Goal: Task Accomplishment & Management: Complete application form

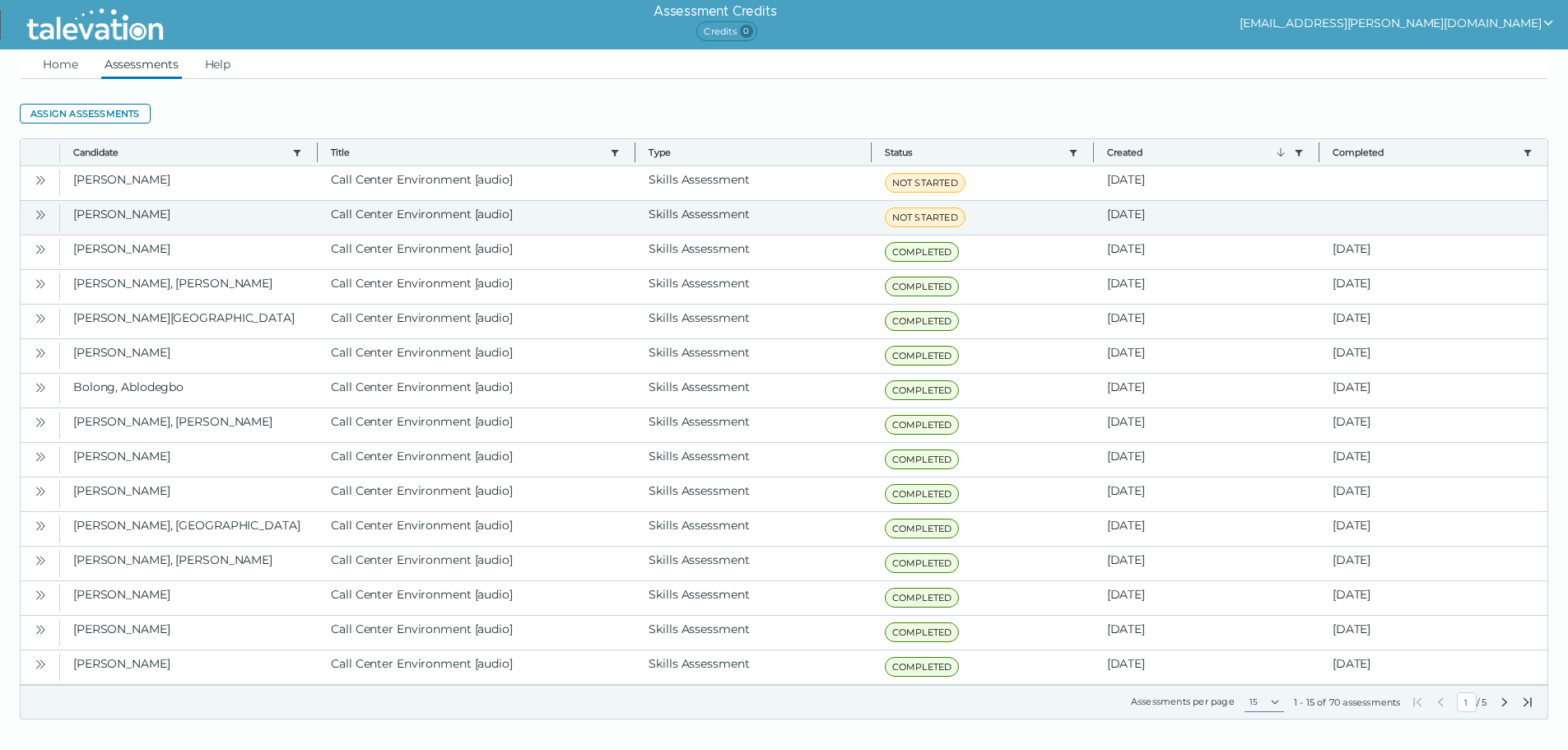
click at [46, 216] on icon "Open" at bounding box center [40, 215] width 13 height 13
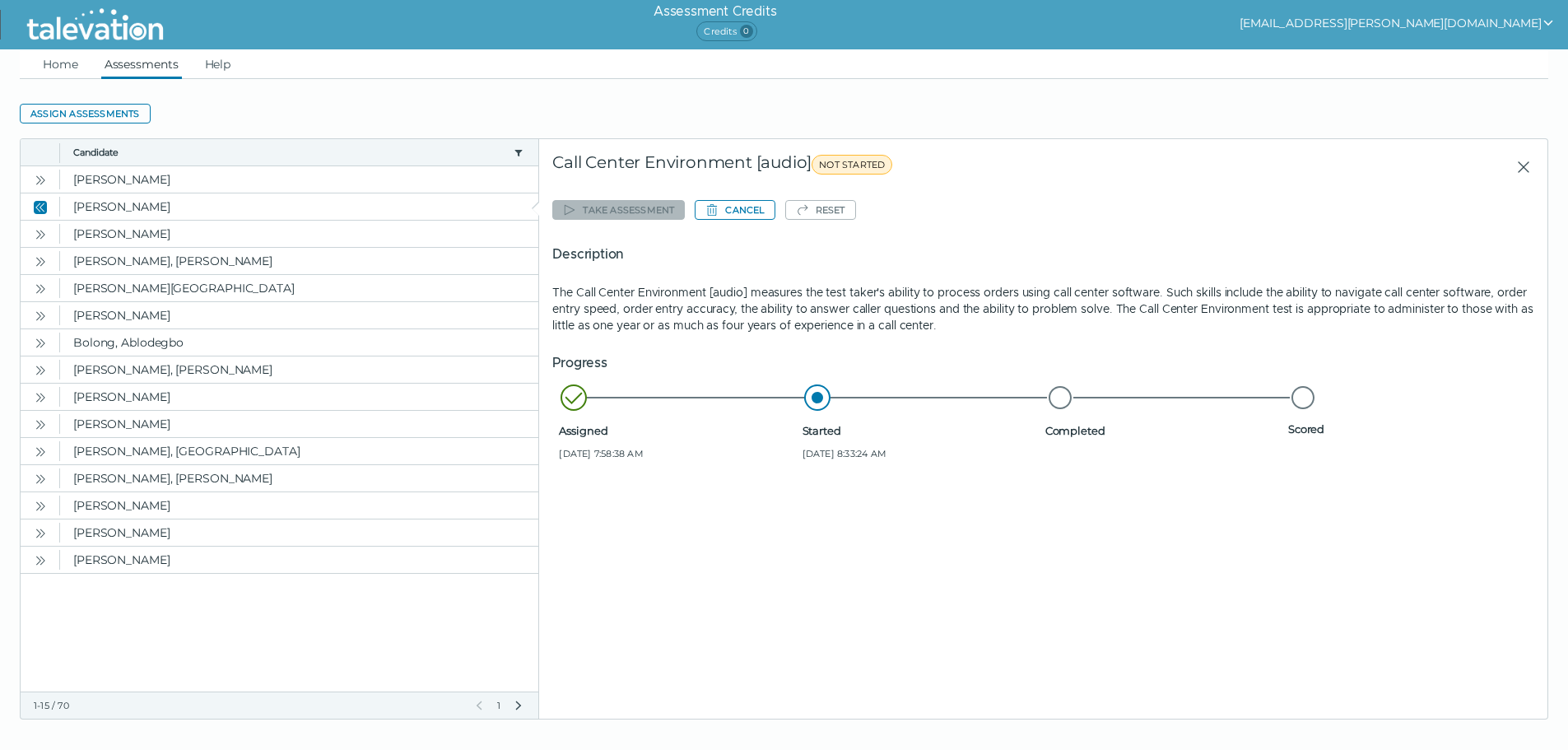
scroll to position [9, 0]
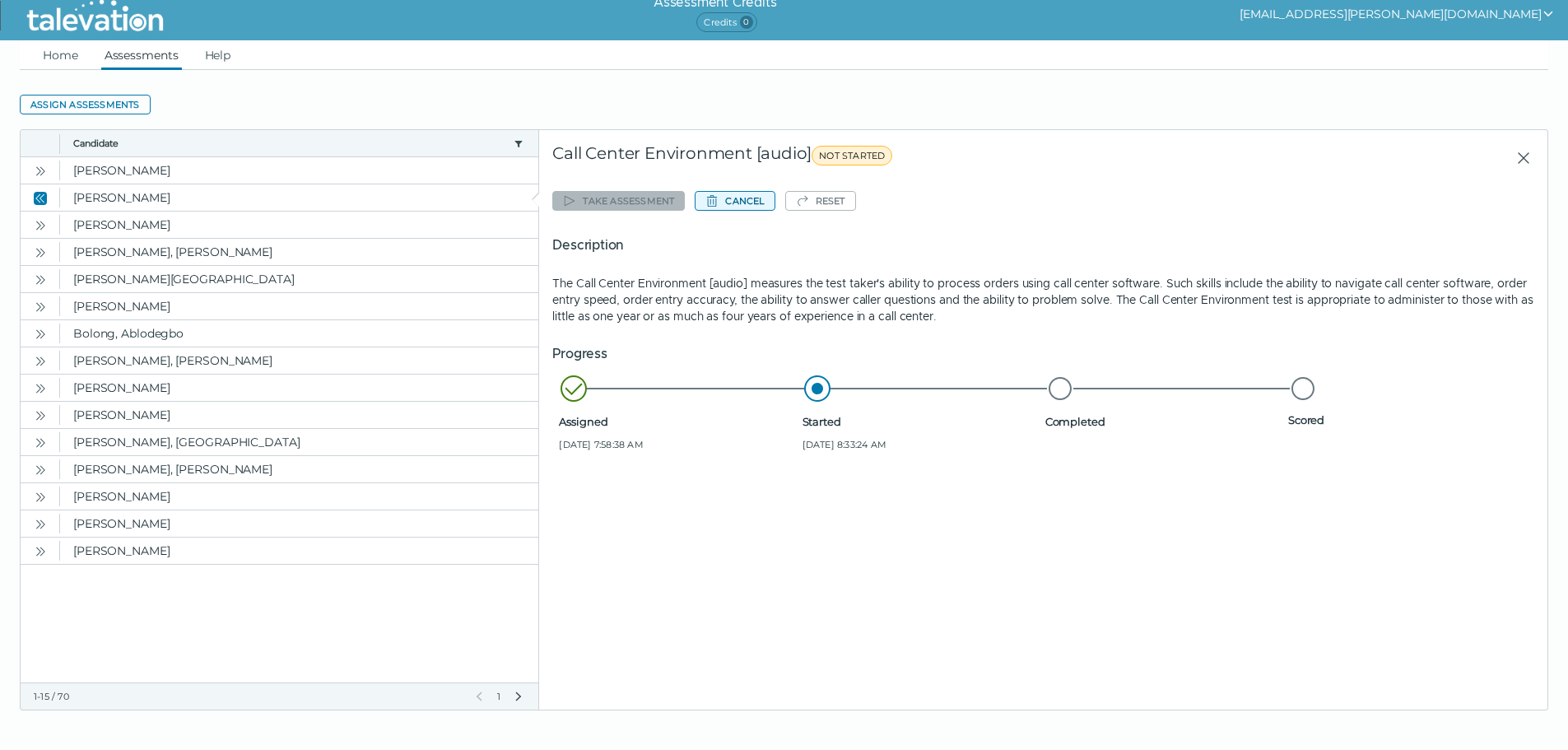
click at [741, 203] on button "Cancel" at bounding box center [735, 202] width 80 height 20
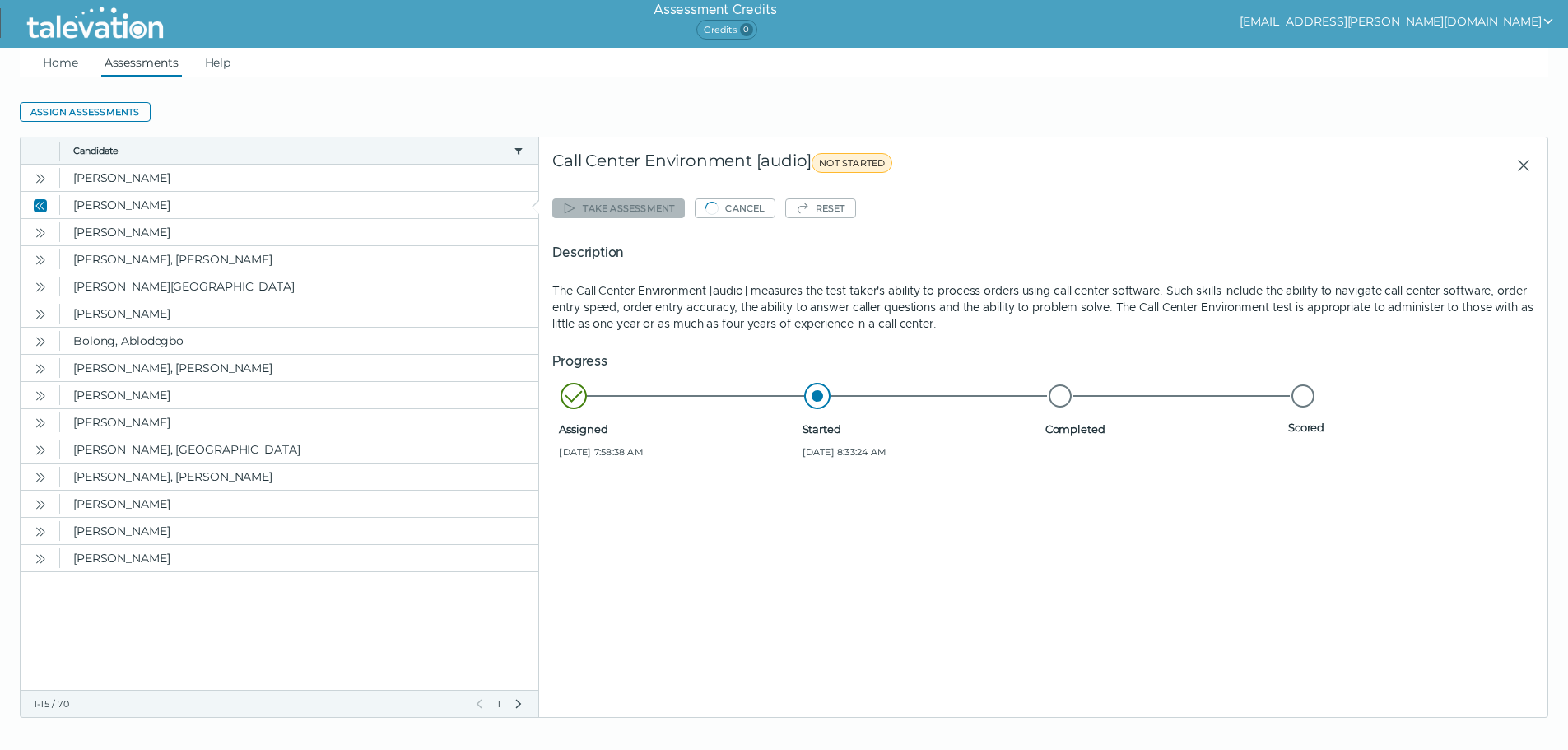
scroll to position [0, 0]
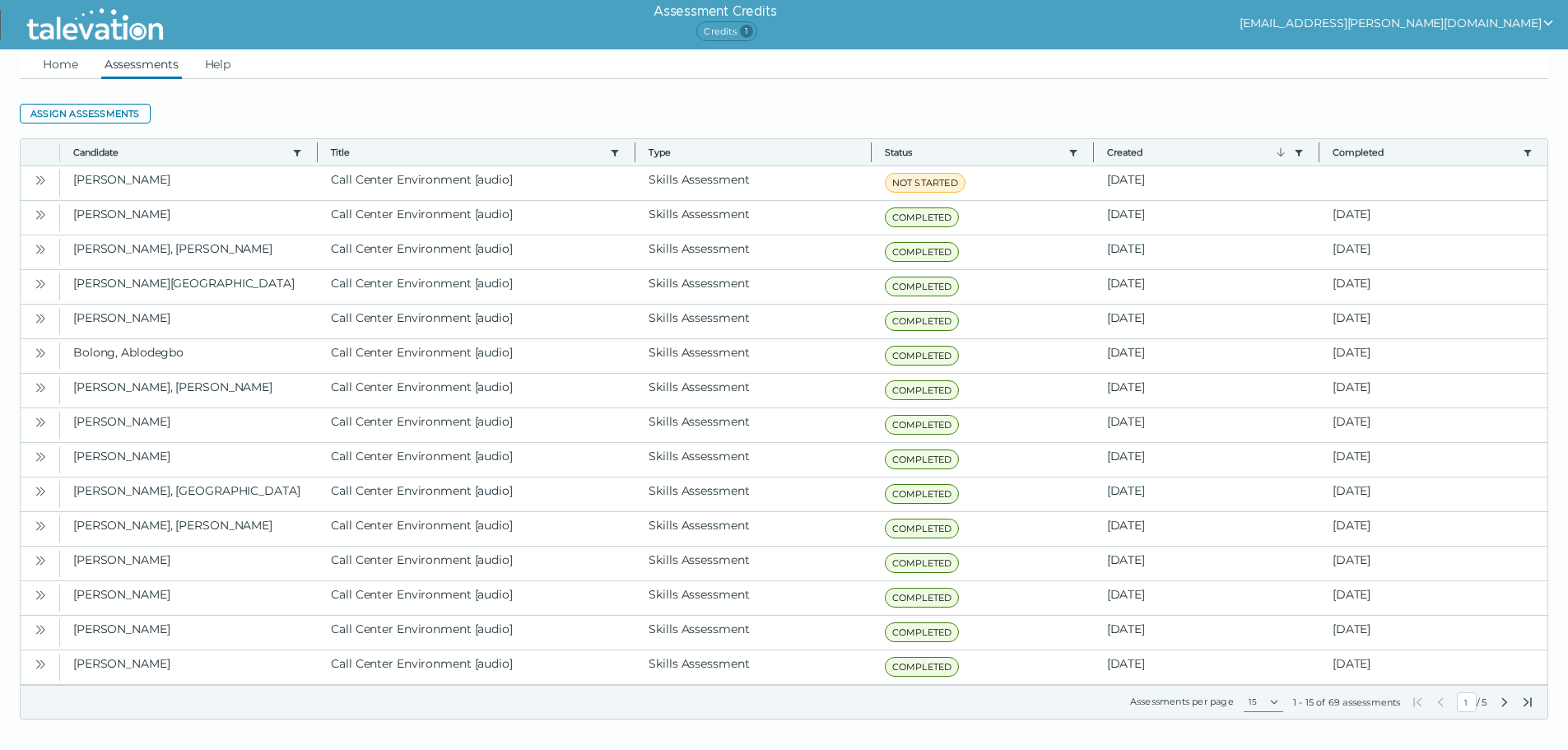
click at [104, 126] on clr-dg-action-bar "Assign assessments" at bounding box center [784, 113] width 1529 height 29
click at [104, 121] on button "Assign assessments" at bounding box center [85, 114] width 131 height 20
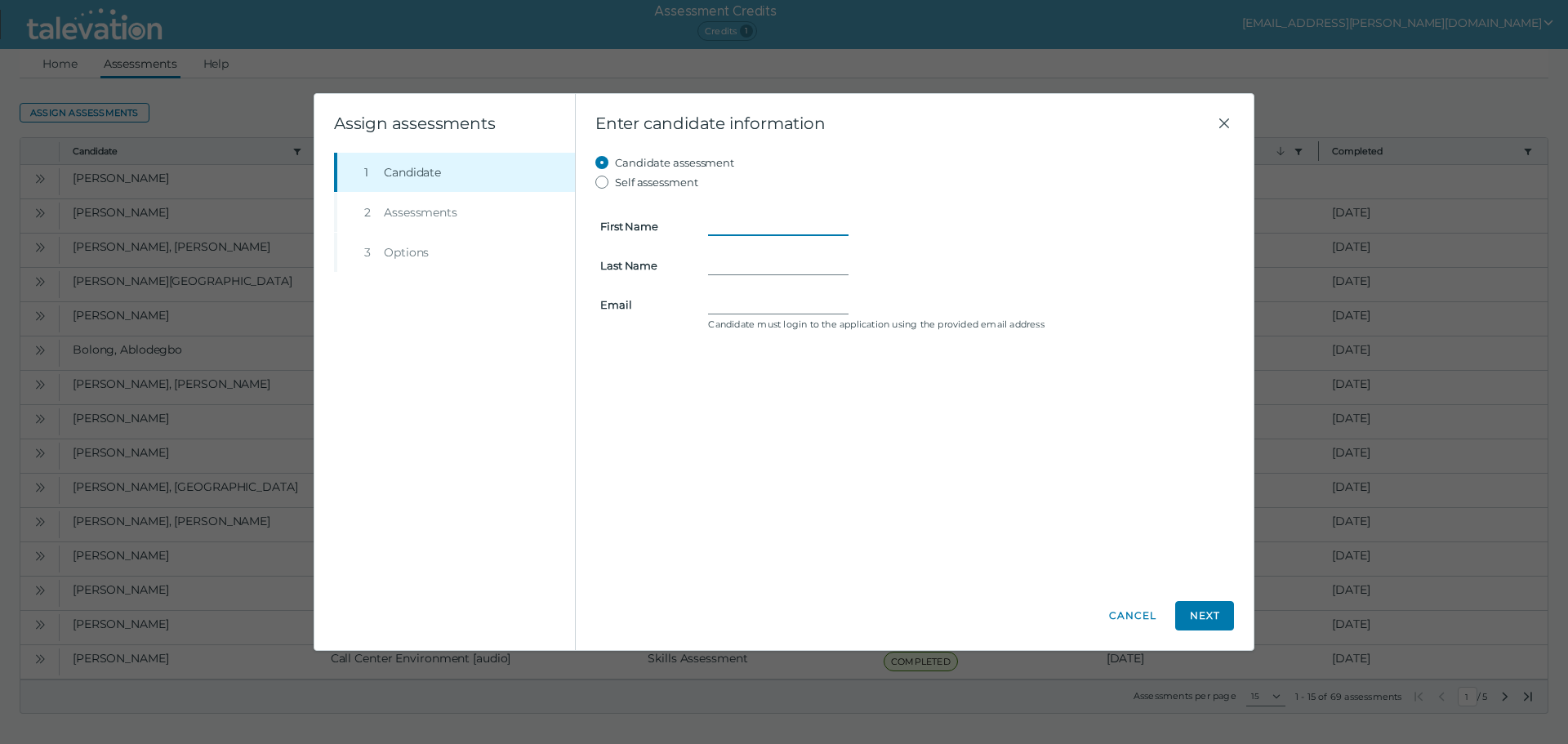
click at [720, 229] on input "First Name" at bounding box center [778, 226] width 140 height 20
type input "Taurus"
click at [724, 253] on form "First Name Taurus Last Name Email Candidate must login to the application using…" at bounding box center [915, 263] width 638 height 143
click at [729, 264] on input "Last Name" at bounding box center [778, 265] width 140 height 20
type input "Johnson"
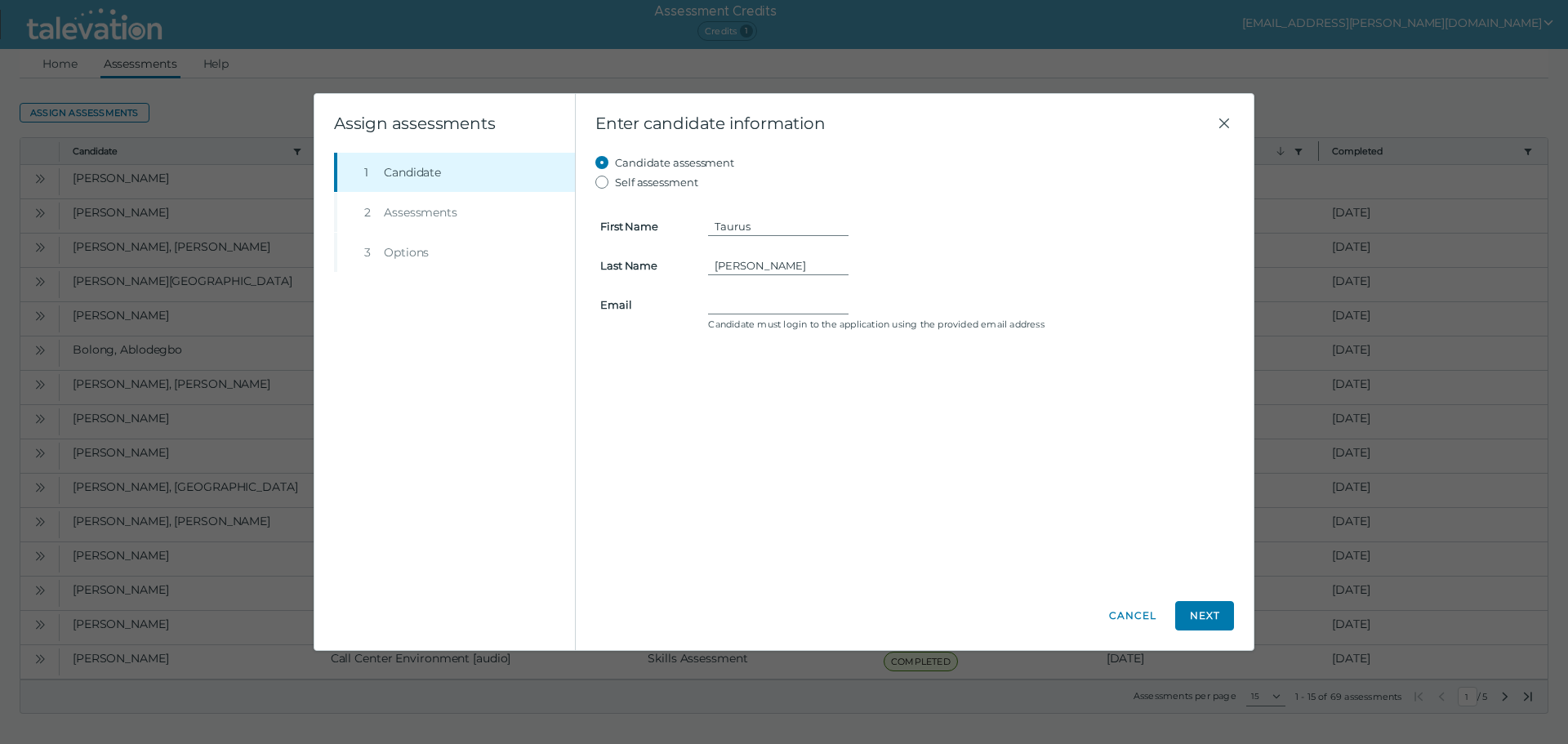
click at [756, 286] on form "First Name Taurus Last Name Johnson Email Candidate must login to the applicati…" at bounding box center [915, 263] width 638 height 143
click at [756, 293] on form "First Name Taurus Last Name Johnson Email Candidate must login to the applicati…" at bounding box center [915, 263] width 638 height 143
click at [756, 305] on input "Email" at bounding box center [778, 305] width 140 height 20
click at [939, 282] on form "First Name Taurus Last Name Johnson Email t Candidate must login to the applica…" at bounding box center [915, 263] width 638 height 143
click at [776, 308] on input "t" at bounding box center [778, 305] width 140 height 20
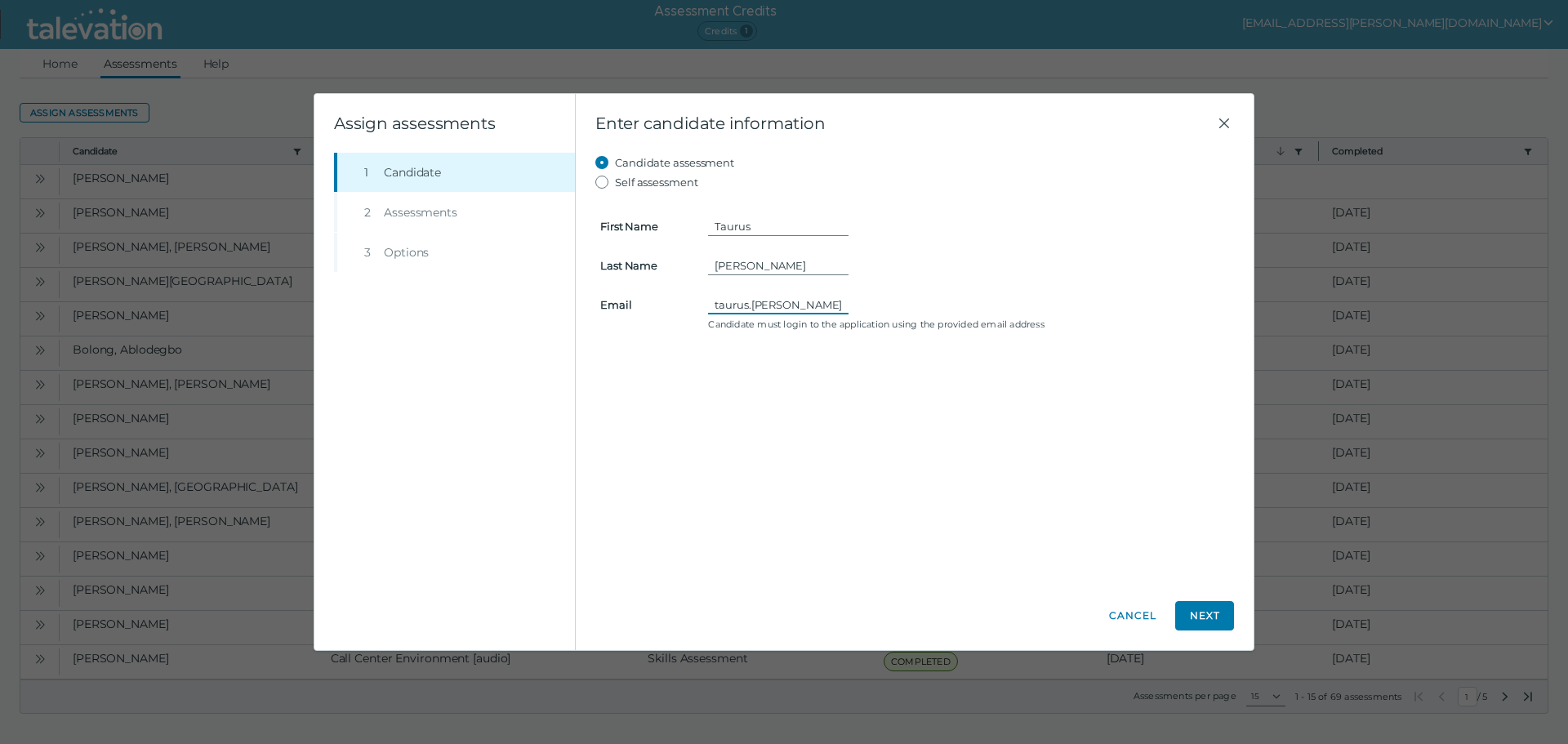
type input "taurus.johnson89@gmail.com"
click at [1195, 609] on button "Next" at bounding box center [1204, 615] width 59 height 29
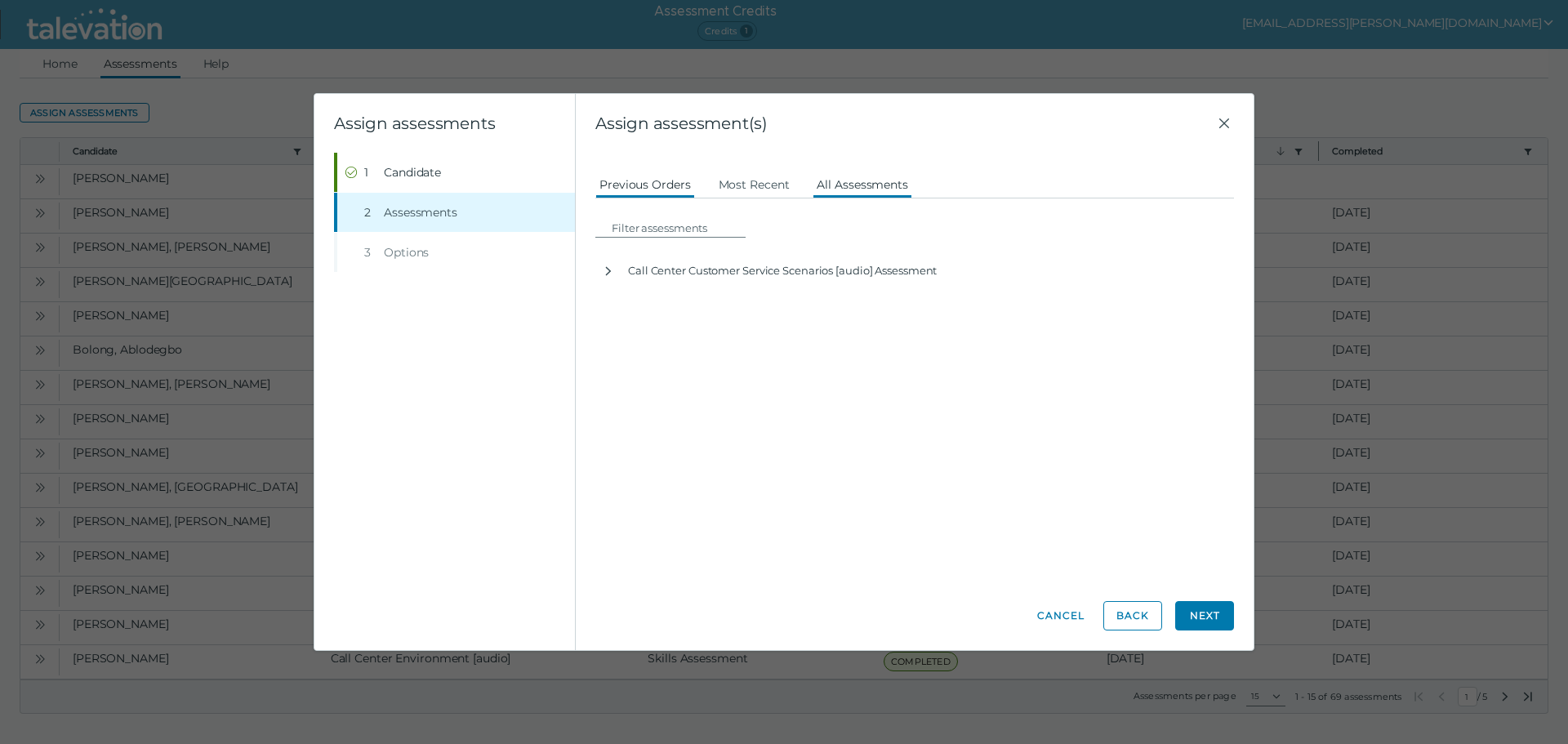
click at [879, 180] on button "All Assessments" at bounding box center [862, 183] width 100 height 29
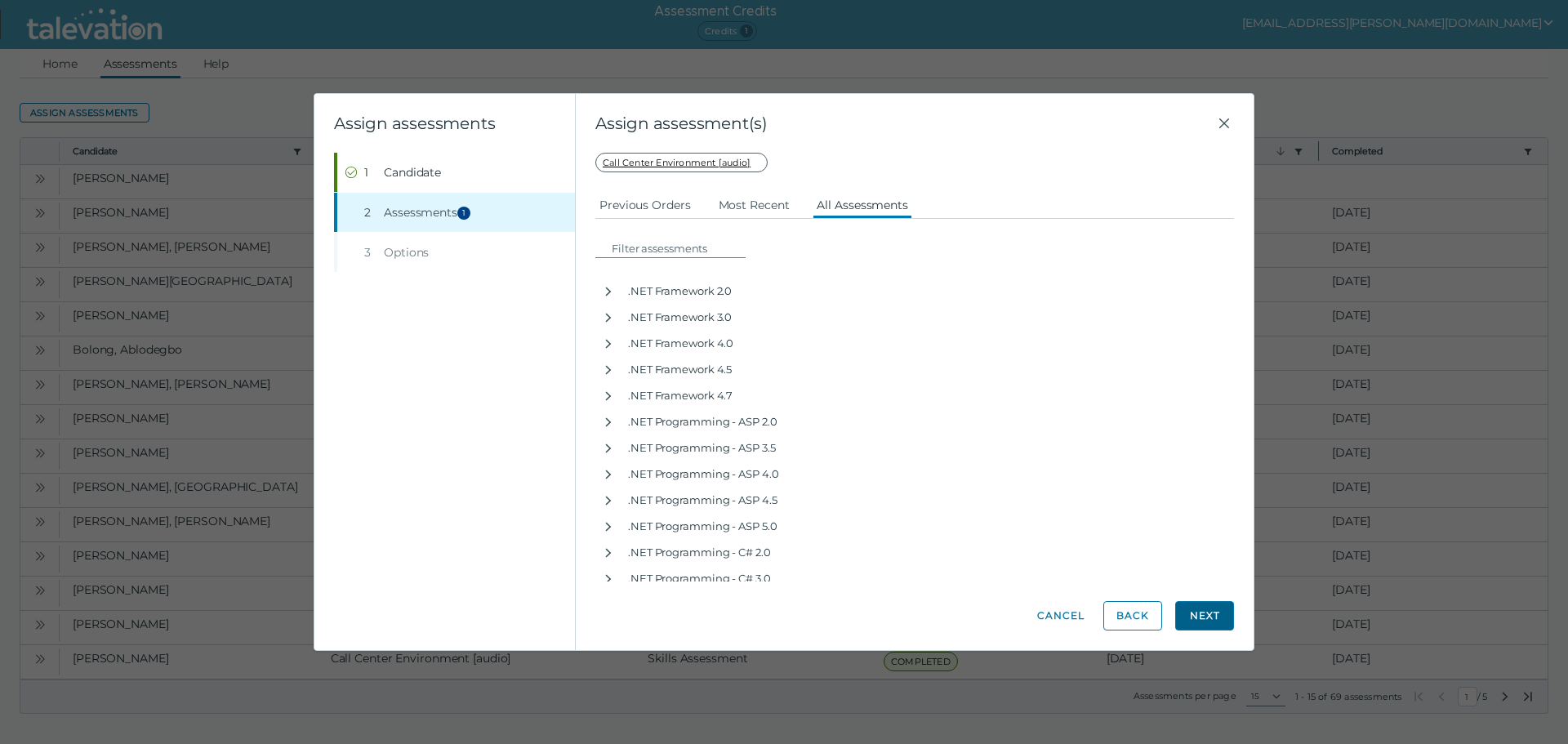
click at [1214, 616] on button "Next" at bounding box center [1204, 615] width 59 height 29
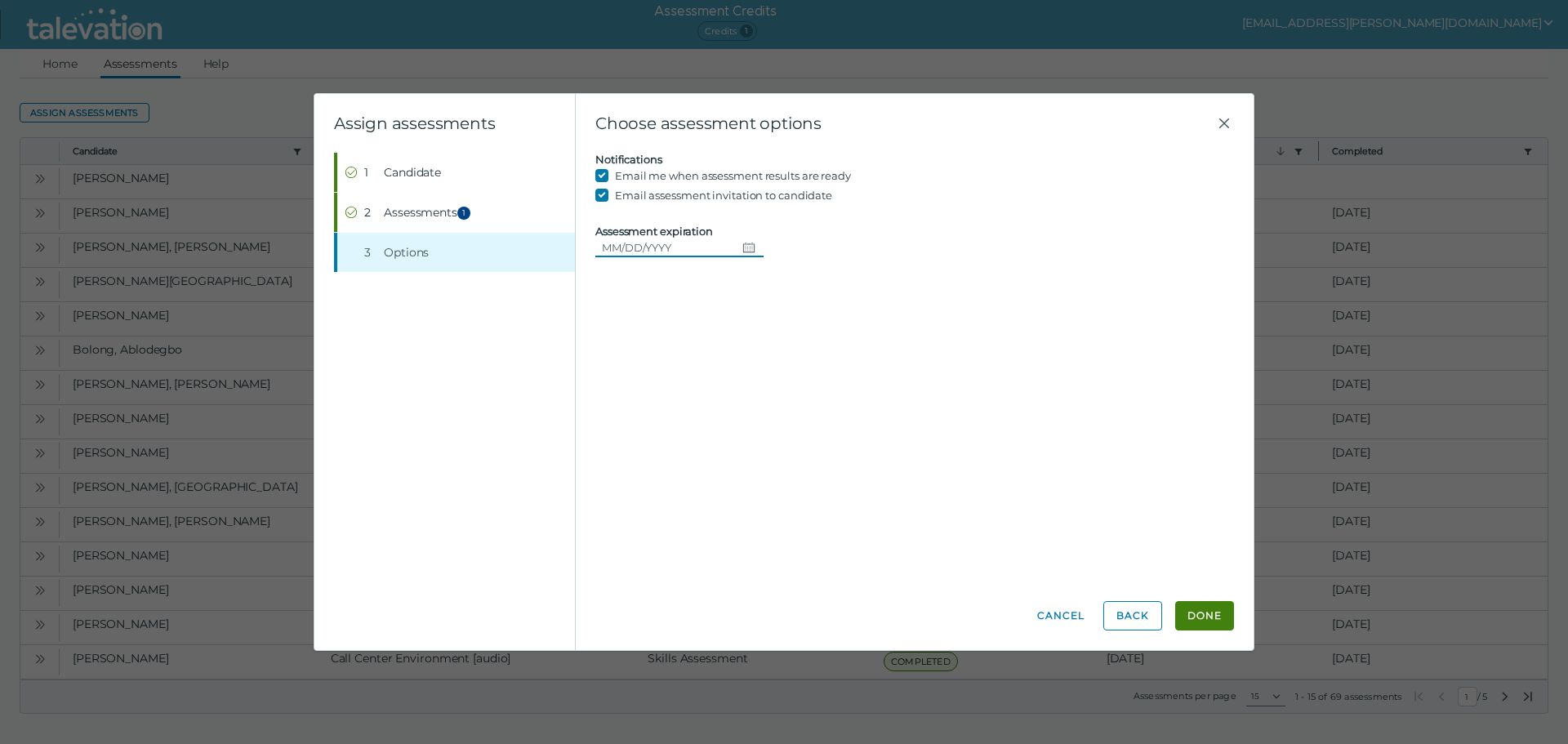
click at [677, 241] on input "Assessment expiration" at bounding box center [665, 248] width 140 height 20
click at [1197, 614] on button "Done" at bounding box center [1204, 615] width 59 height 29
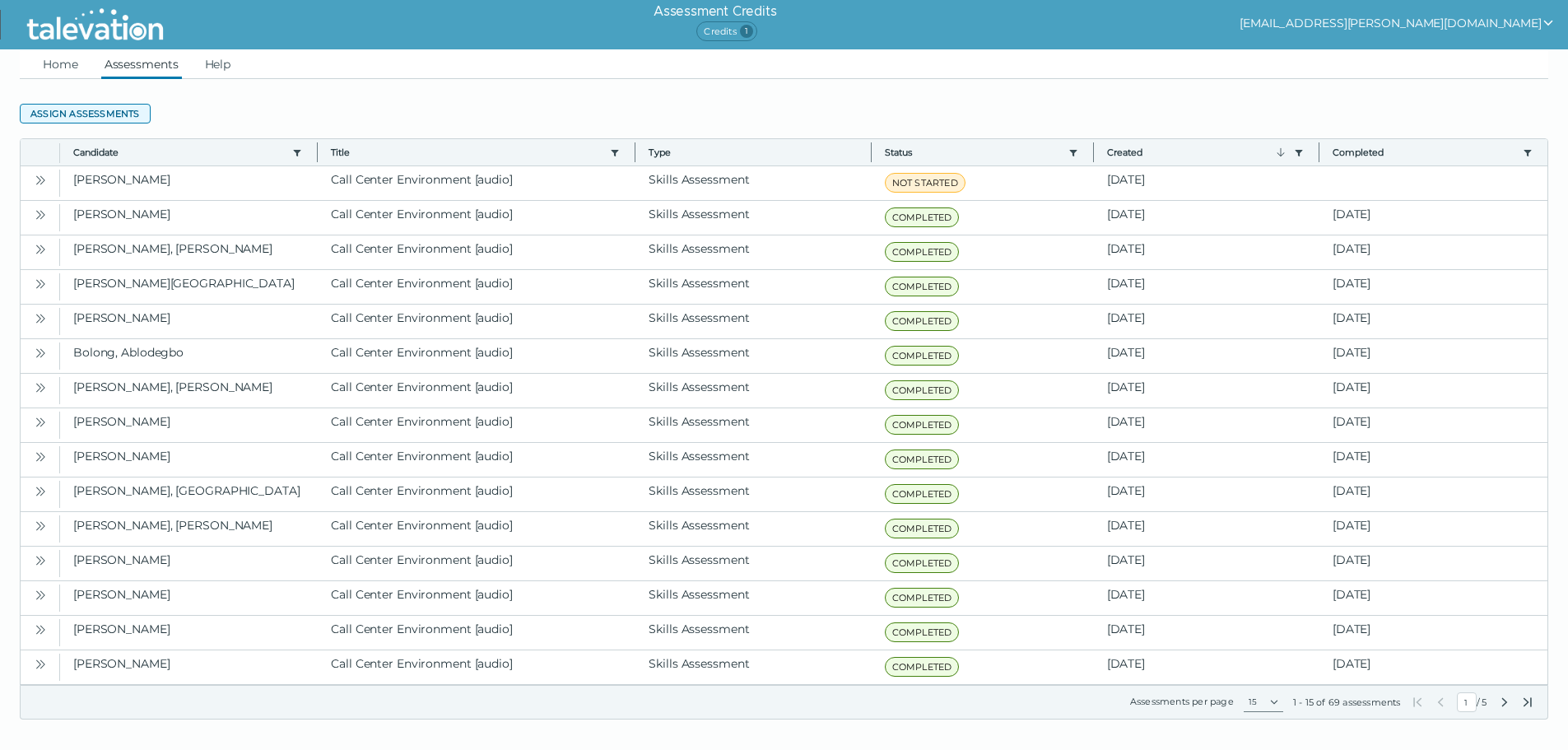
click at [116, 106] on button "Assign assessments" at bounding box center [85, 114] width 131 height 20
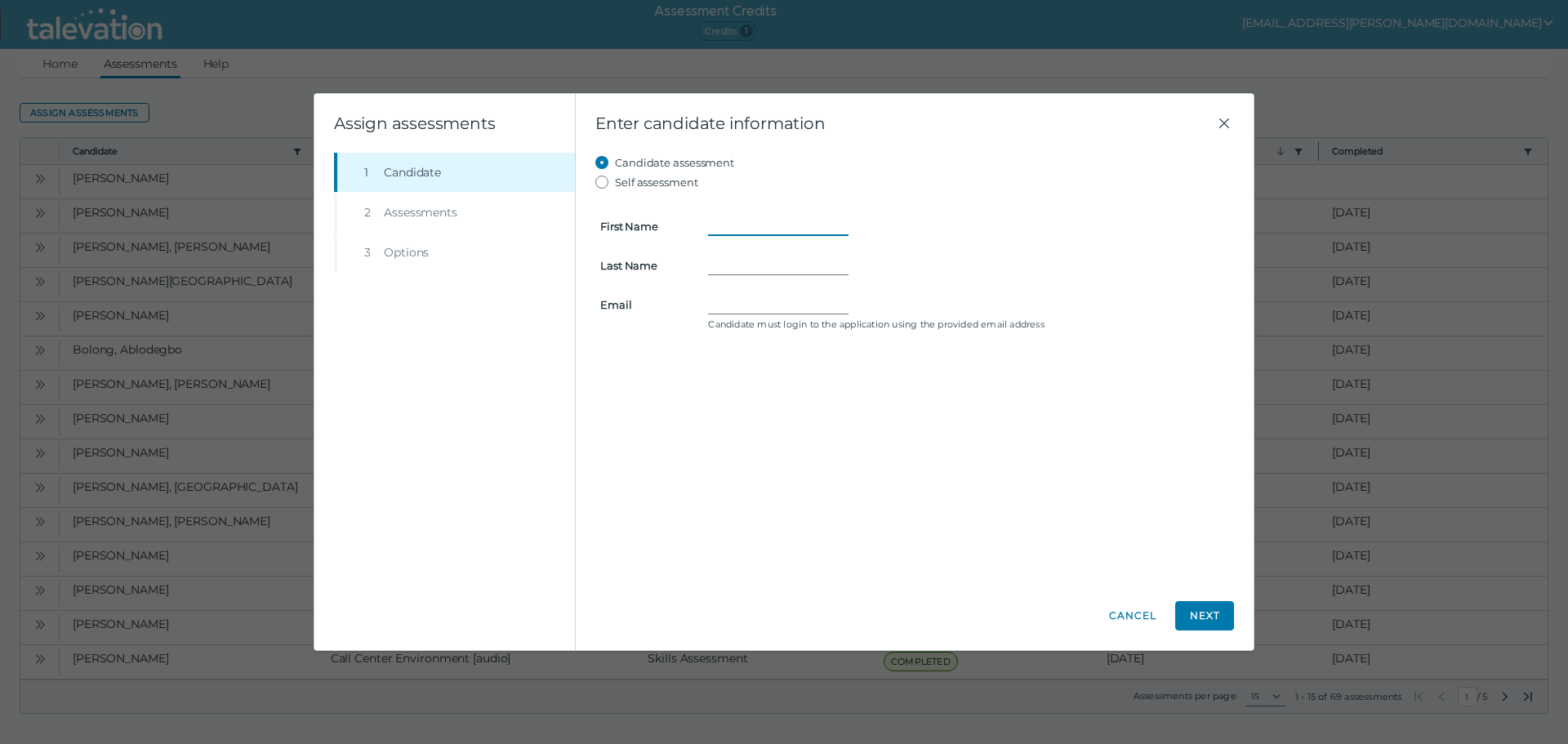
click at [773, 223] on input "First Name" at bounding box center [778, 226] width 140 height 20
type input "Taurus"
click at [744, 251] on form "First Name Taurus Last Name Email Candidate must login to the application using…" at bounding box center [915, 263] width 638 height 143
click at [745, 258] on input "Last Name" at bounding box center [778, 265] width 140 height 20
type input "Johnson"
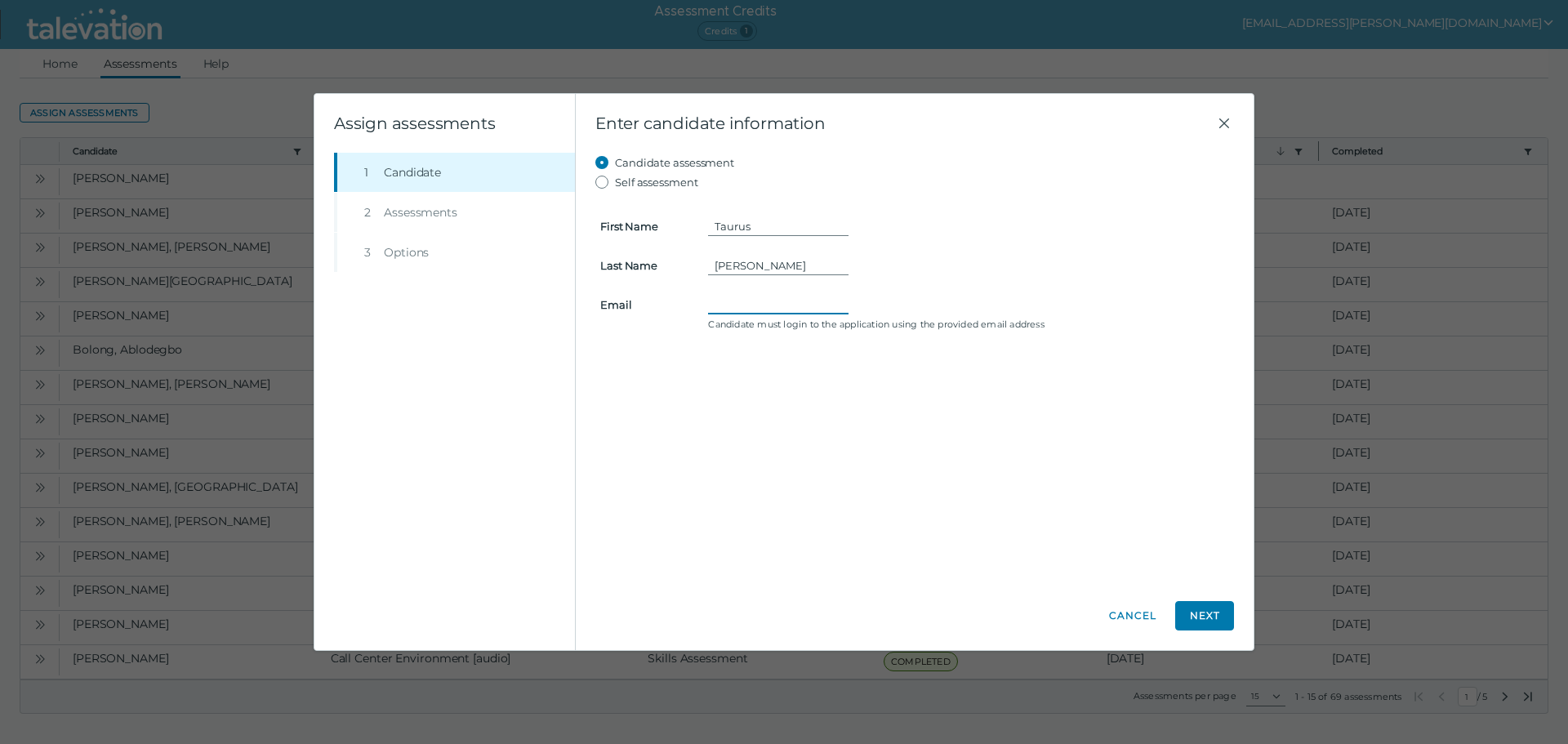
click at [761, 298] on input "Email" at bounding box center [778, 305] width 140 height 20
type input "taurus.johnson89@gmail.com"
click at [1209, 620] on button "Next" at bounding box center [1204, 615] width 59 height 29
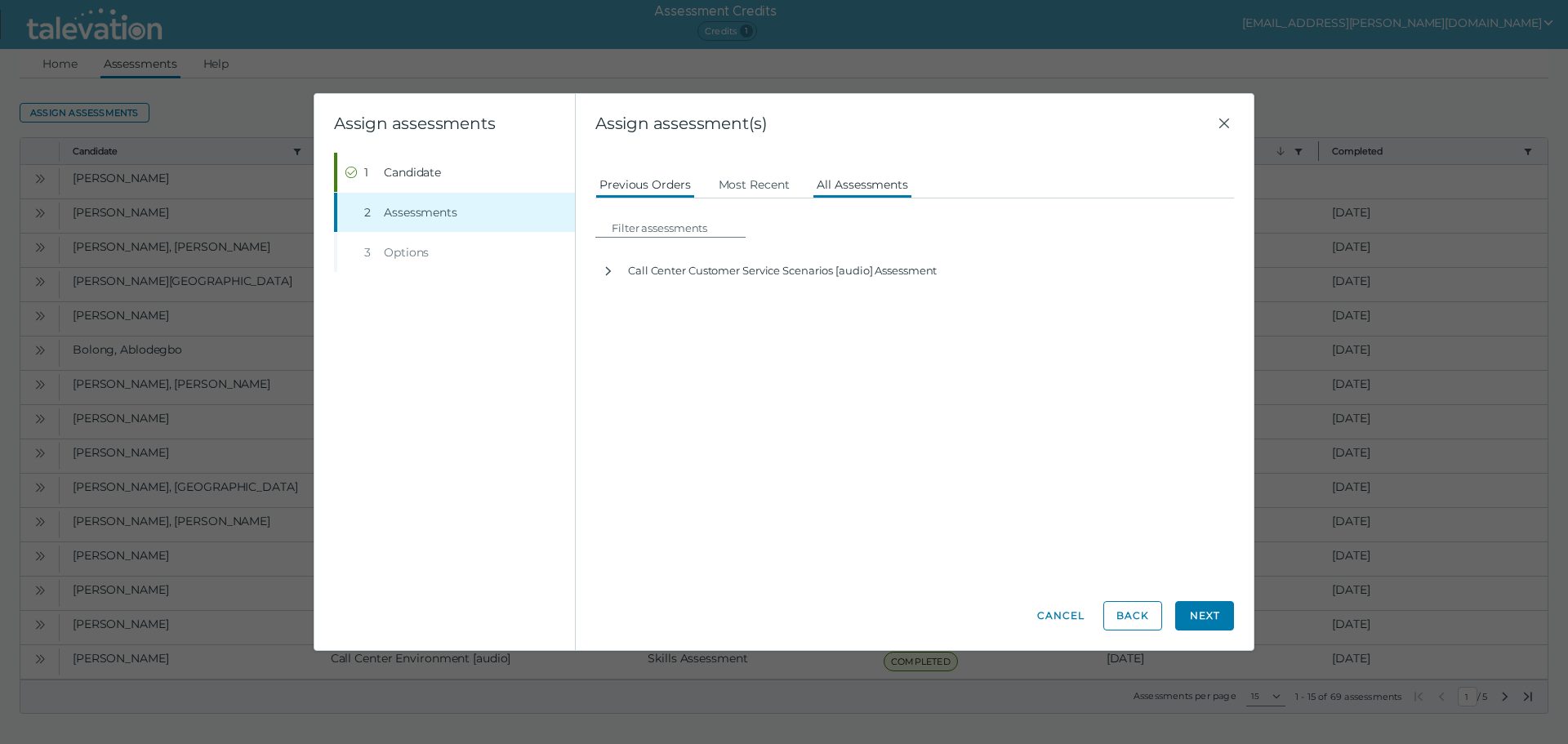
click at [868, 182] on button "All Assessments" at bounding box center [862, 183] width 100 height 29
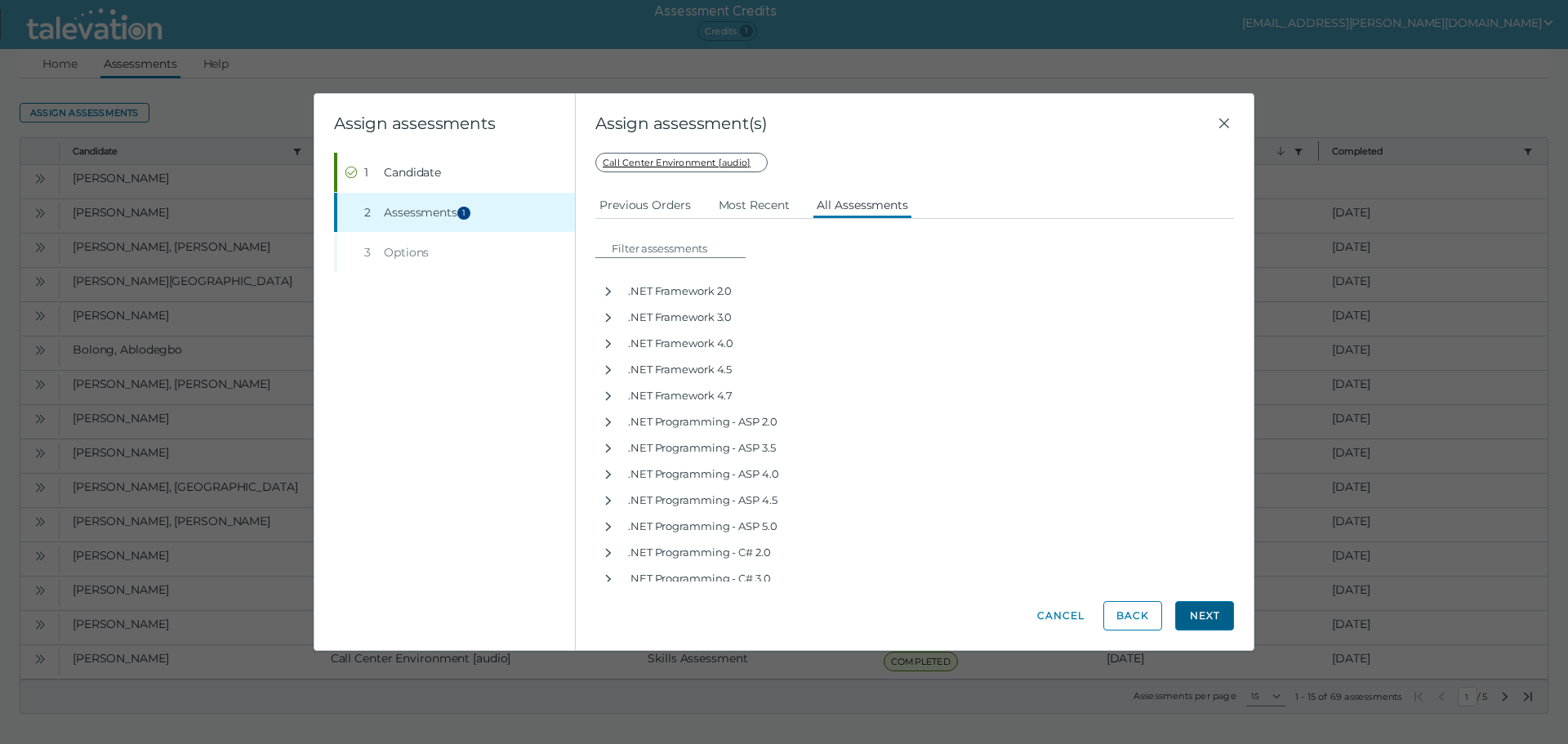
click at [1225, 622] on button "Next" at bounding box center [1204, 615] width 59 height 29
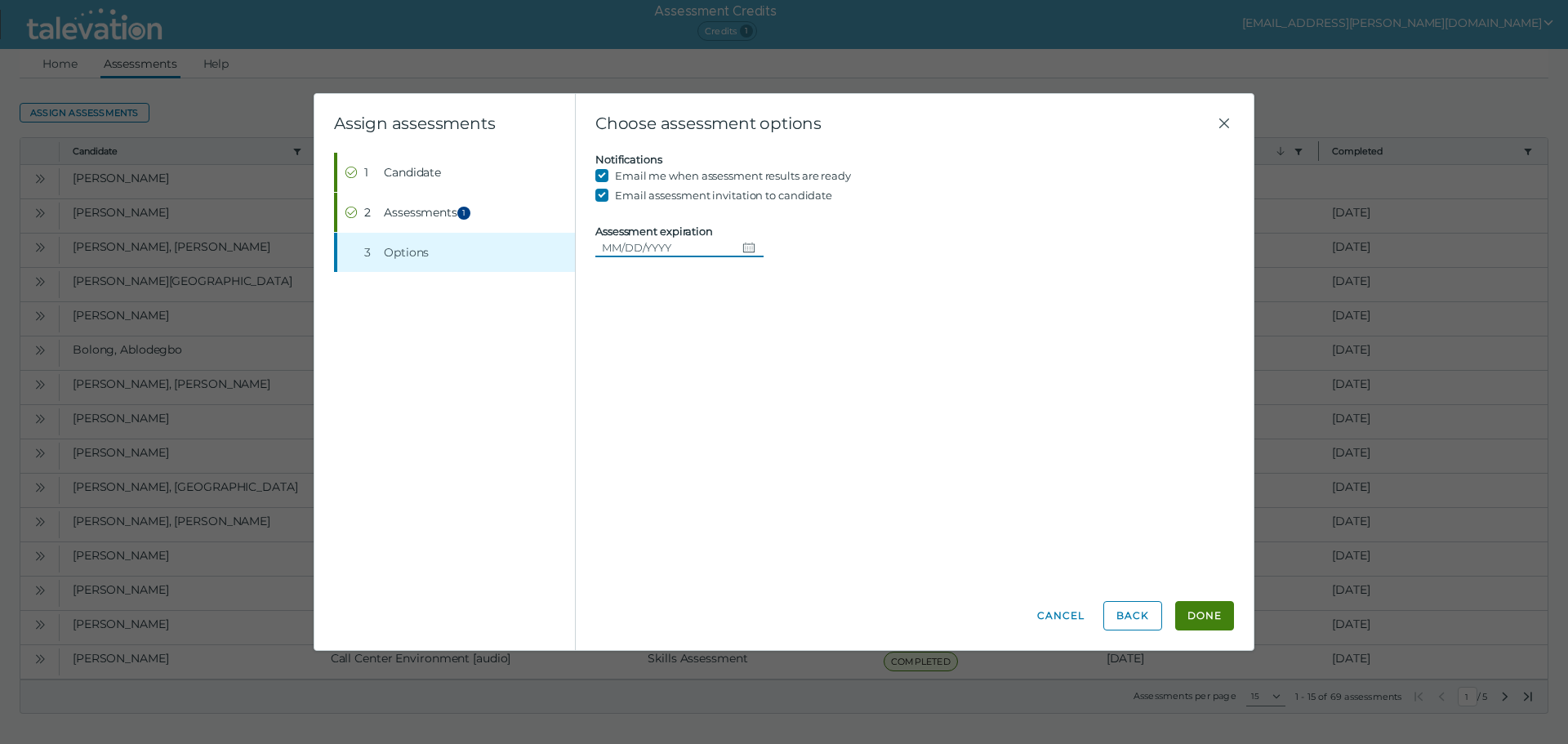
click at [708, 241] on input "Assessment expiration" at bounding box center [665, 248] width 140 height 20
click at [742, 249] on icon "Choose date" at bounding box center [749, 248] width 13 height 13
click at [707, 251] on input "Assessment expiration" at bounding box center [665, 248] width 140 height 20
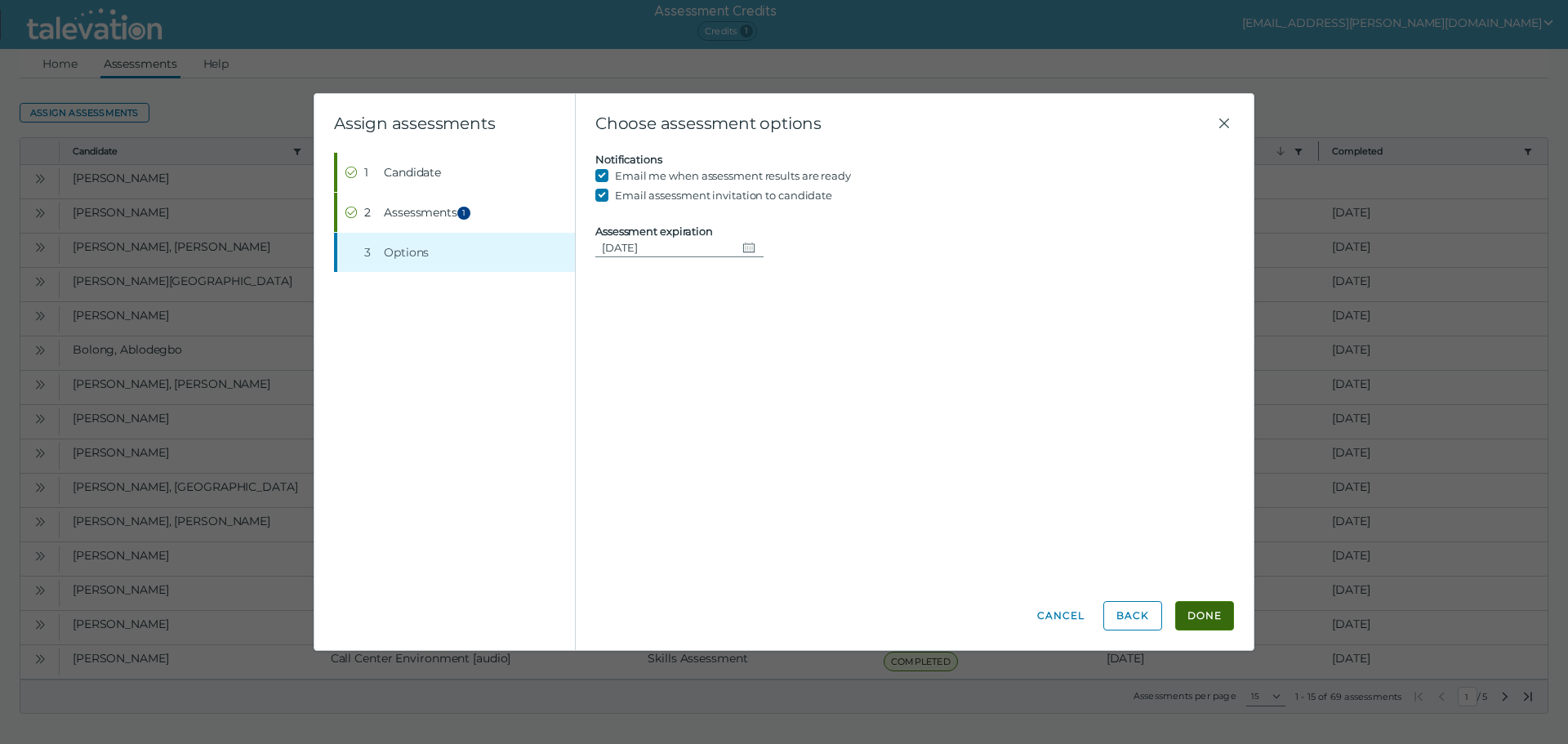
click at [1186, 610] on button "Done" at bounding box center [1204, 615] width 59 height 29
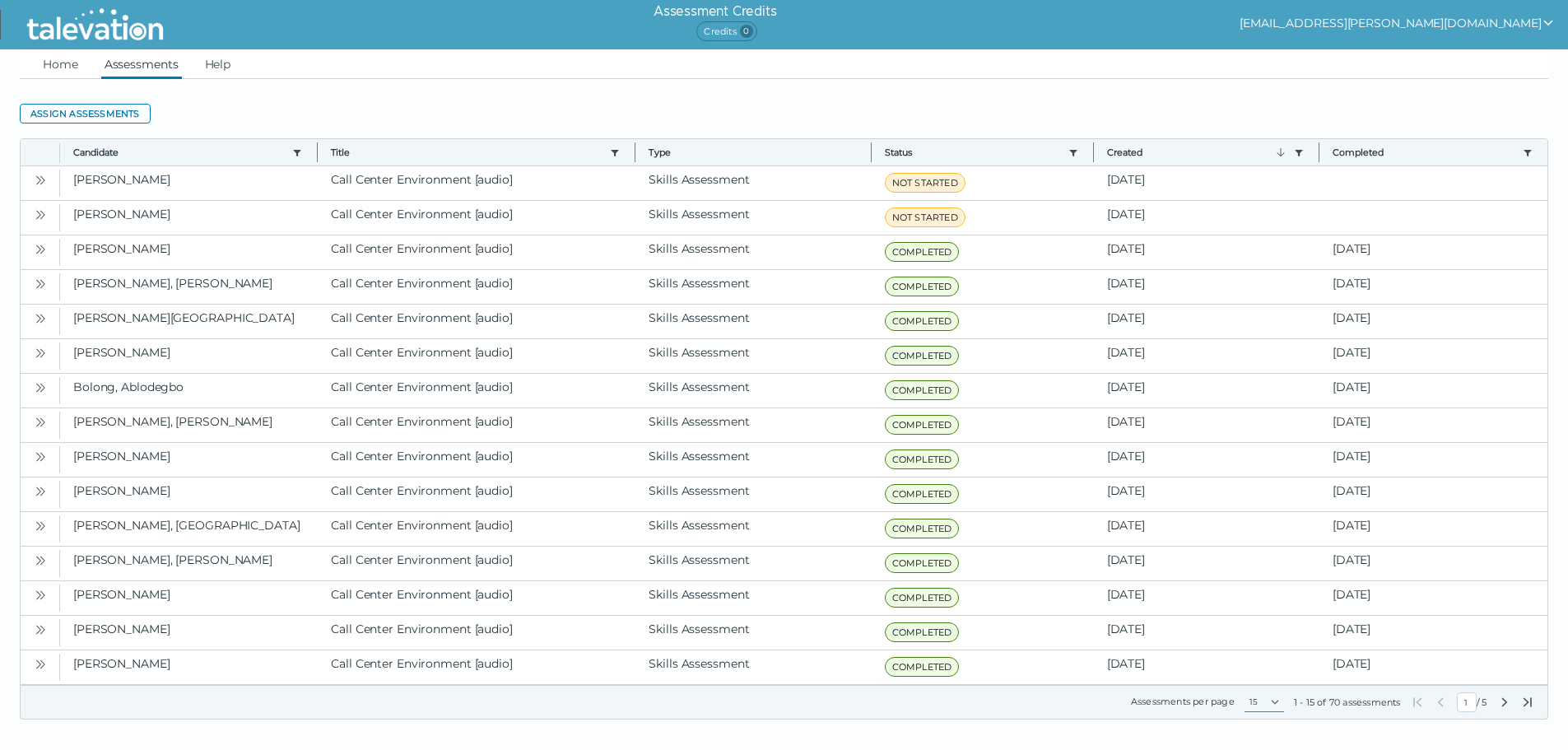
click at [946, 88] on clr-datagrid "Assign assessments Toggle more row content Candidate Use left or right key to r…" at bounding box center [784, 400] width 1529 height 640
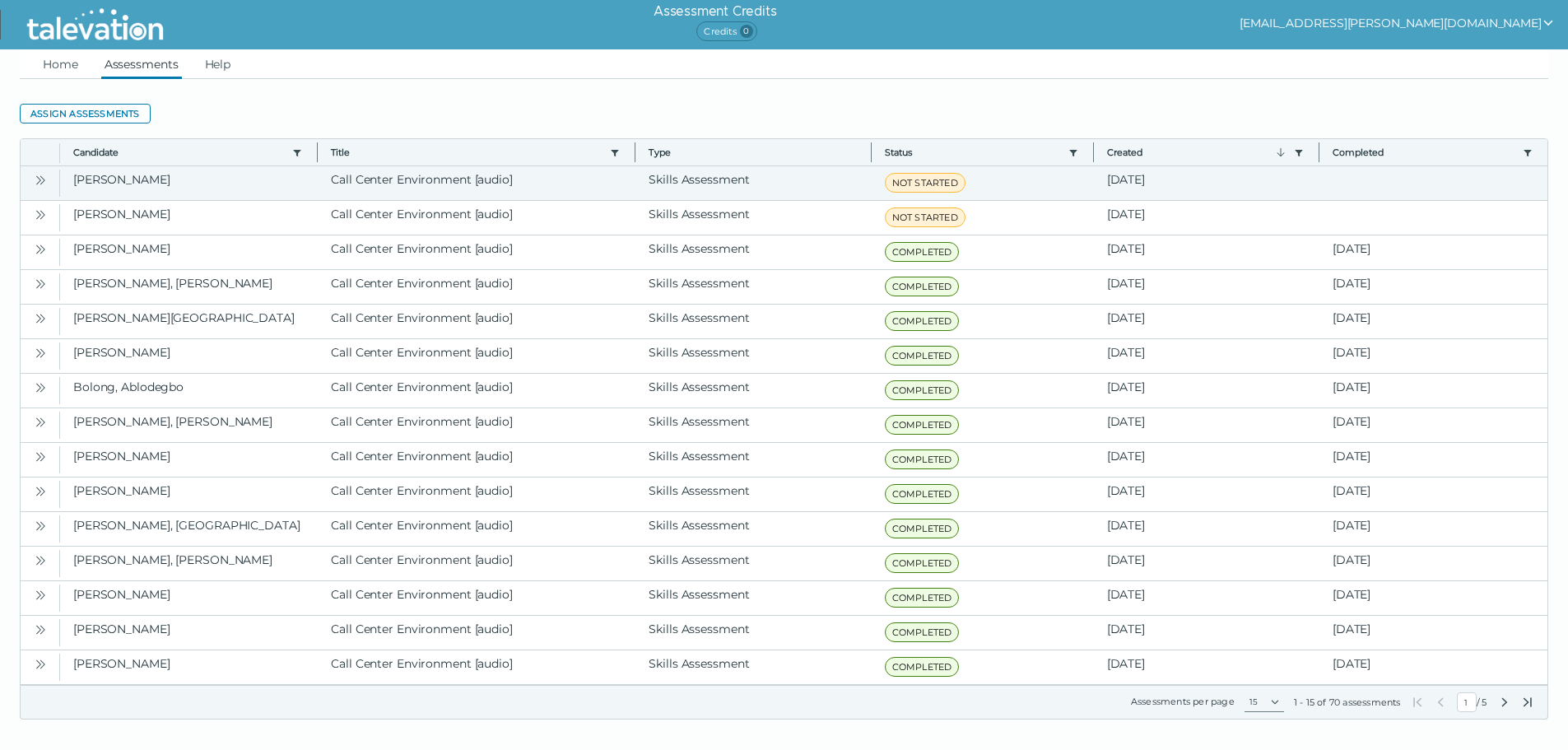
click at [40, 176] on icon "Open" at bounding box center [40, 181] width 13 height 13
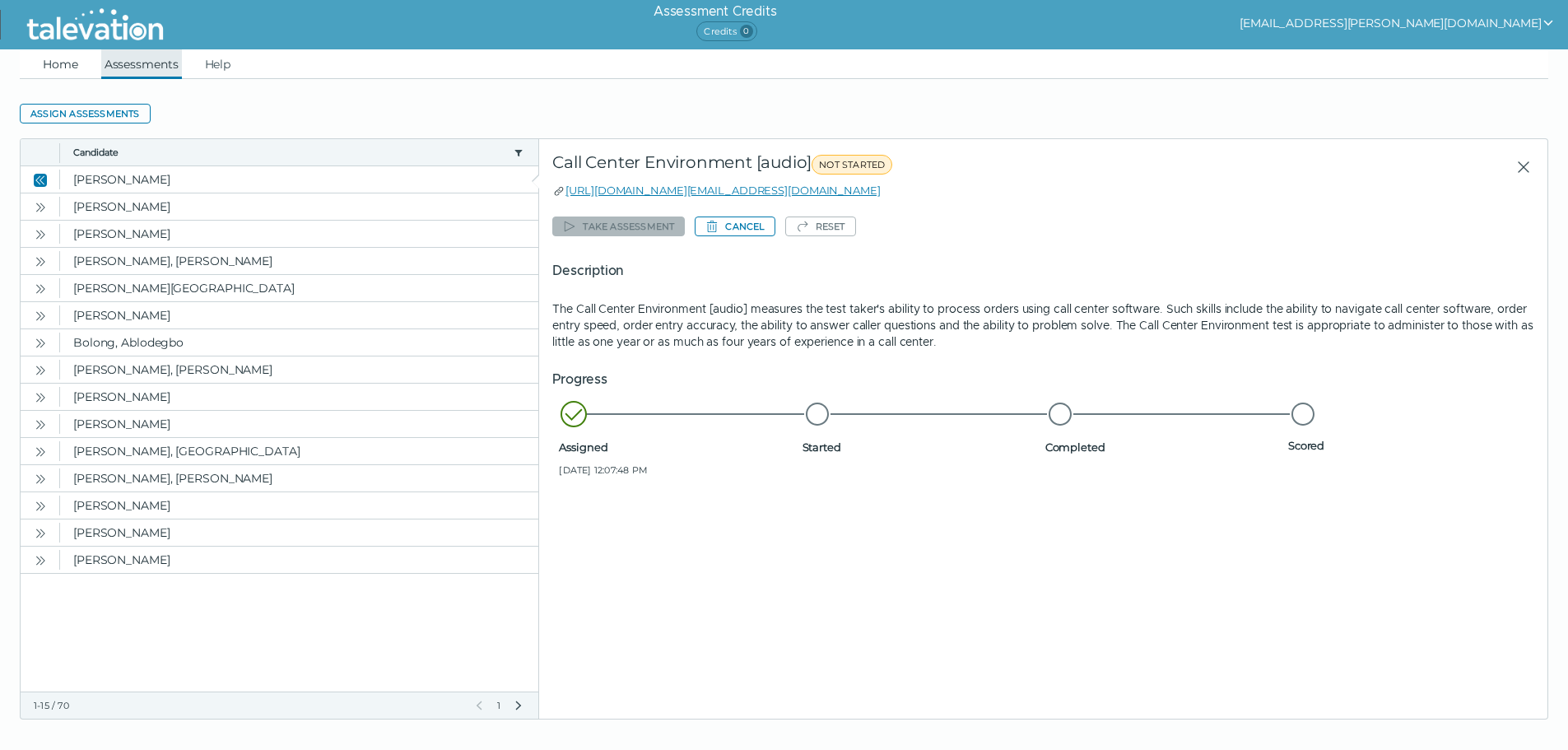
drag, startPoint x: 80, startPoint y: 62, endPoint x: 139, endPoint y: 65, distance: 59.1
click at [80, 62] on link "Home" at bounding box center [60, 64] width 42 height 29
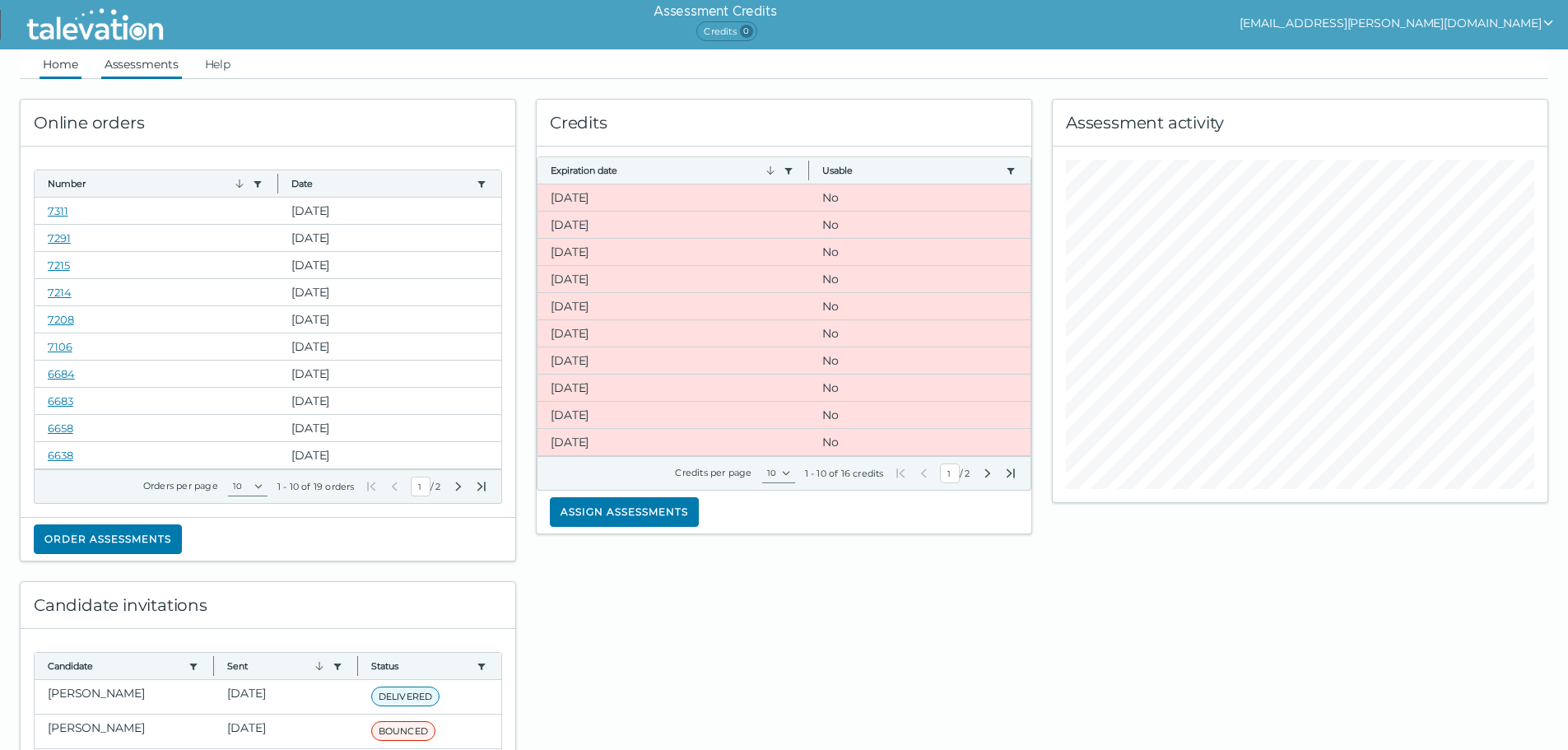
click at [142, 65] on link "Assessments" at bounding box center [141, 64] width 81 height 29
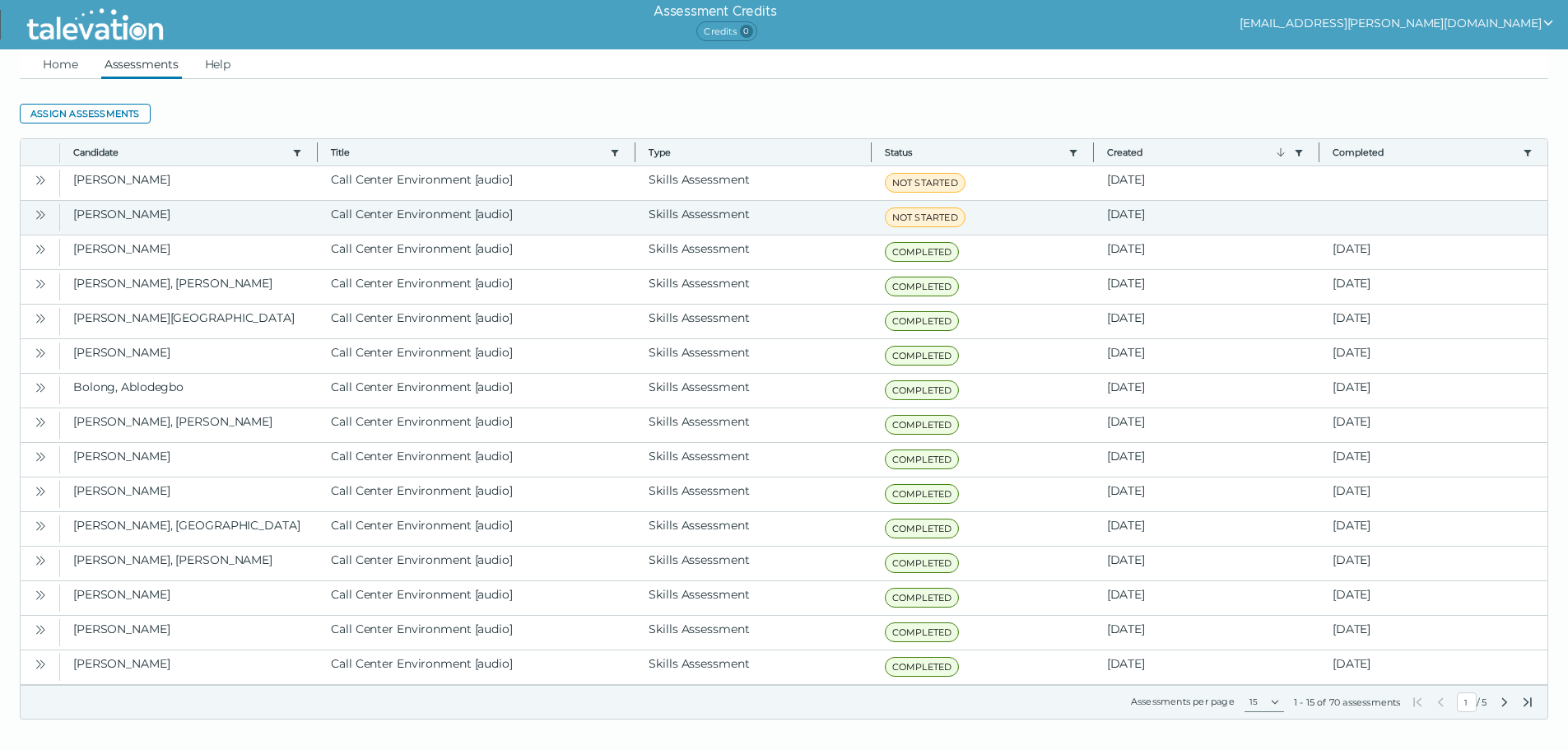
click at [43, 218] on icon "Open" at bounding box center [40, 215] width 13 height 13
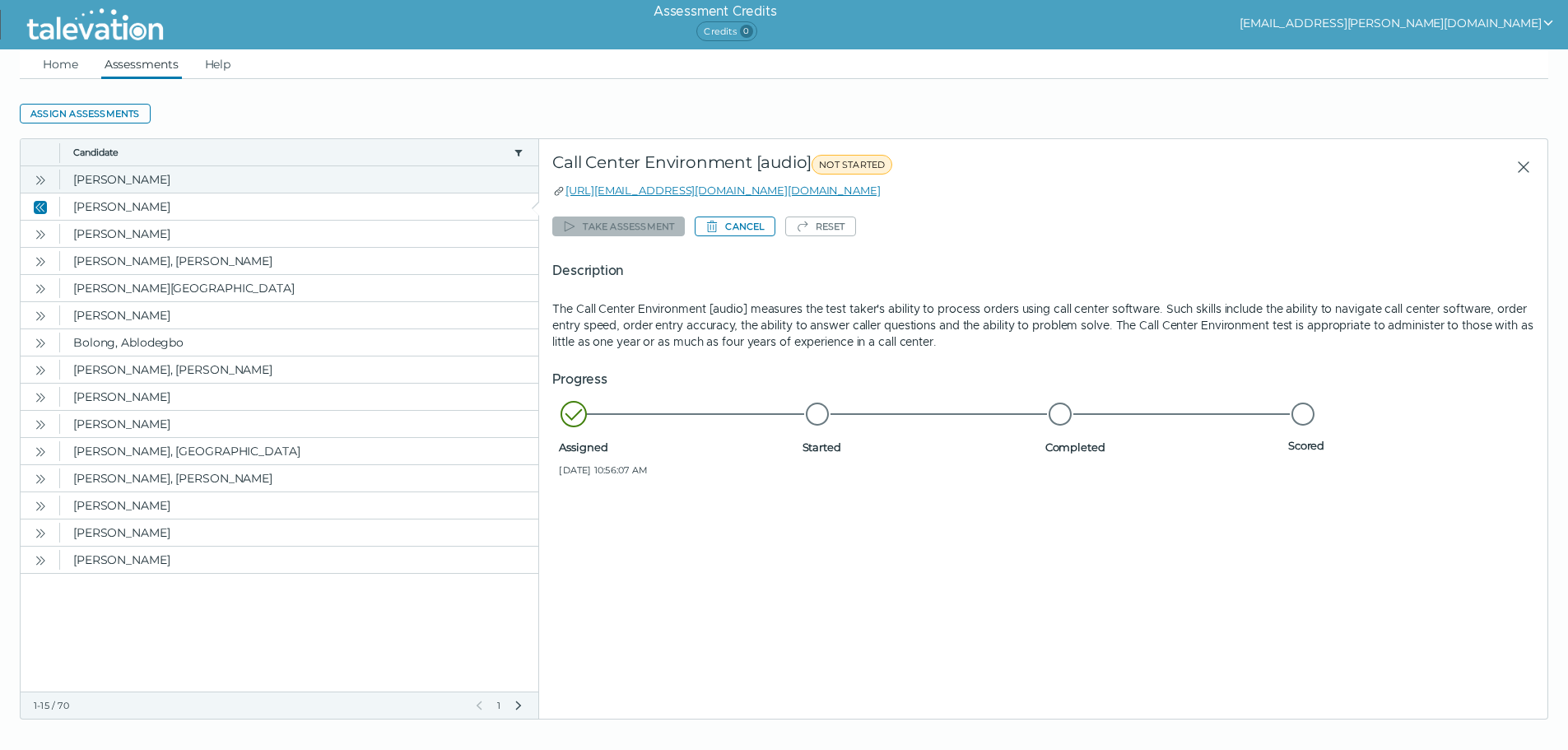
click at [43, 178] on icon "Open" at bounding box center [40, 181] width 13 height 13
